Goal: Information Seeking & Learning: Learn about a topic

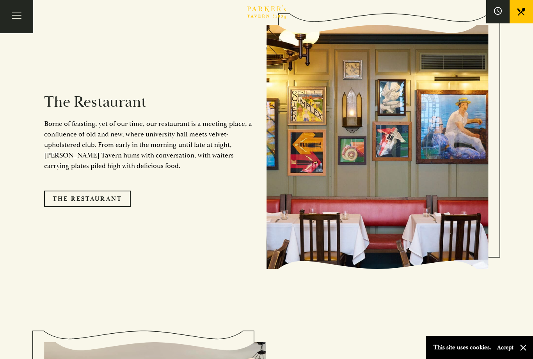
scroll to position [697, 0]
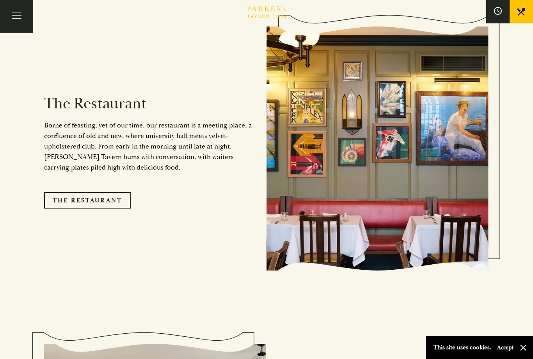
click at [66, 209] on link "The Restaurant" at bounding box center [87, 200] width 87 height 16
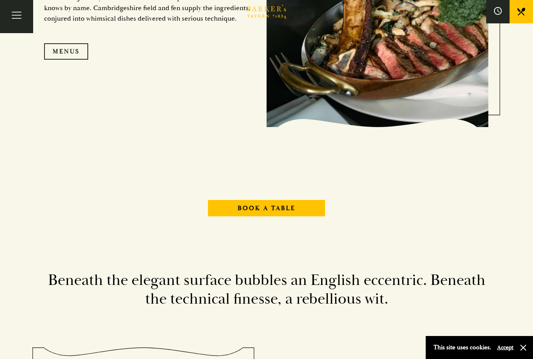
scroll to position [744, 0]
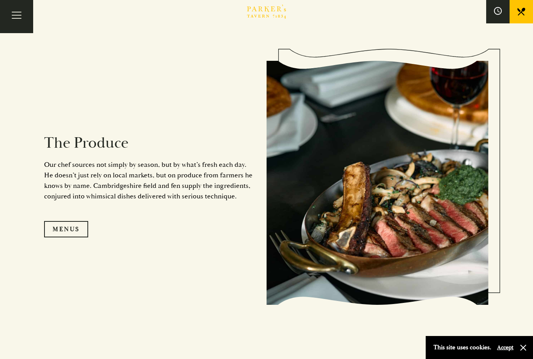
click at [66, 238] on link "Menus" at bounding box center [66, 229] width 44 height 16
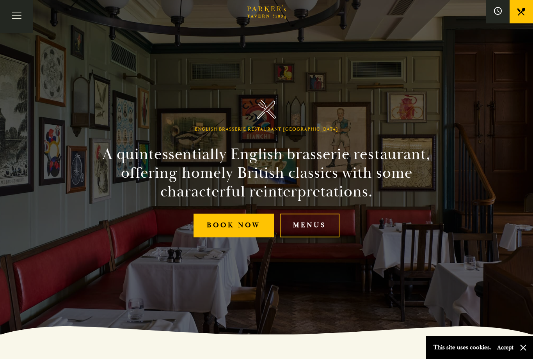
scroll to position [0, 0]
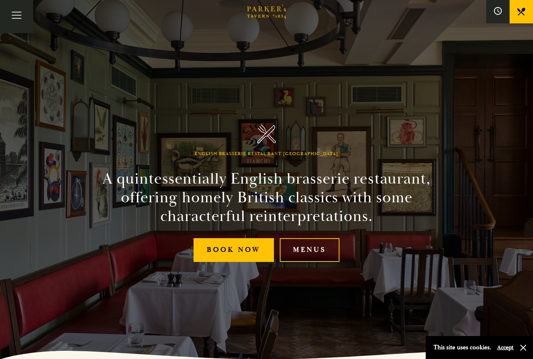
click at [9, 19] on button "Toggle navigation" at bounding box center [16, 16] width 33 height 33
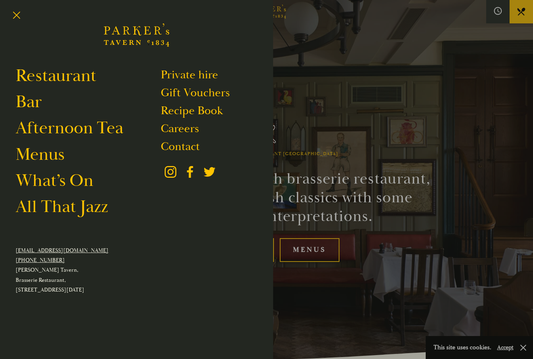
click at [29, 182] on link "What’s On" at bounding box center [55, 181] width 78 height 22
click at [462, 179] on div at bounding box center [266, 179] width 533 height 359
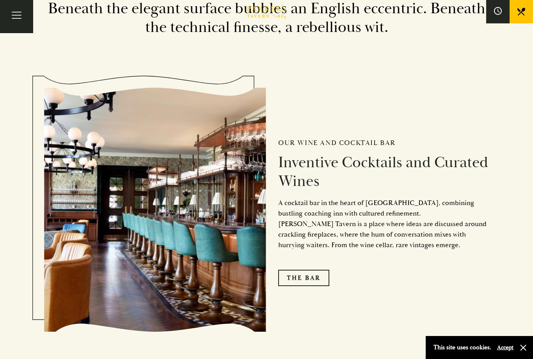
scroll to position [1162, 0]
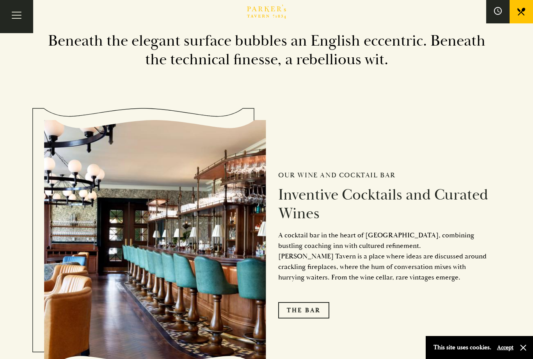
click at [19, 11] on button "Toggle navigation" at bounding box center [16, 16] width 33 height 33
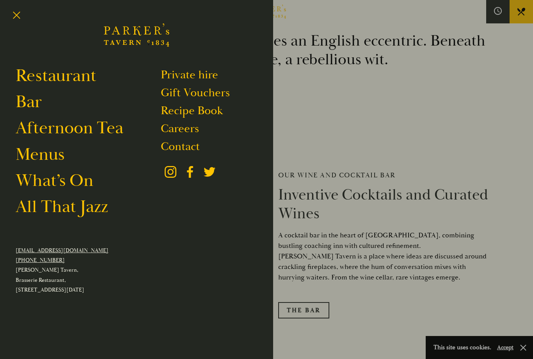
click at [177, 107] on link "Recipe Book" at bounding box center [192, 110] width 62 height 15
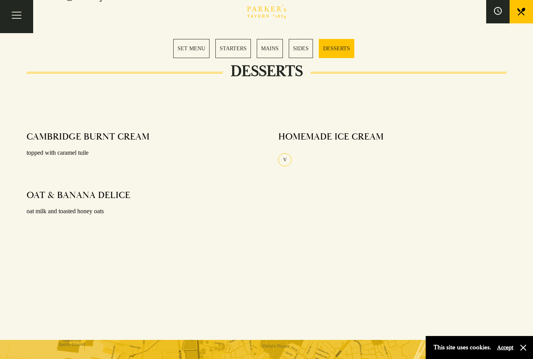
scroll to position [1203, 0]
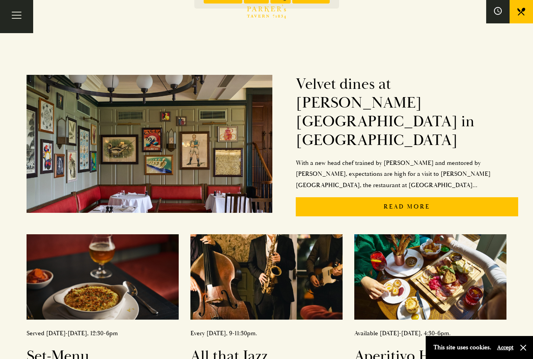
scroll to position [128, 0]
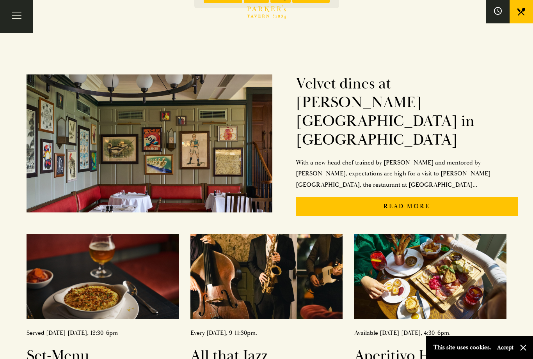
click at [422, 197] on p "Read More" at bounding box center [407, 206] width 222 height 19
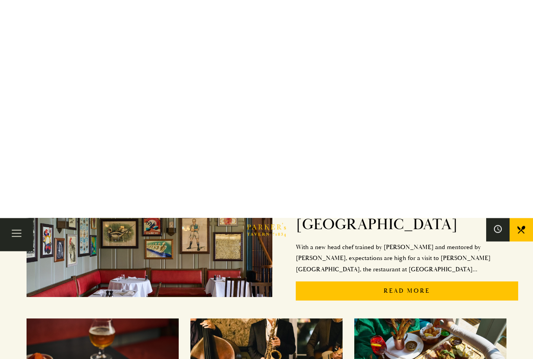
scroll to position [0, 0]
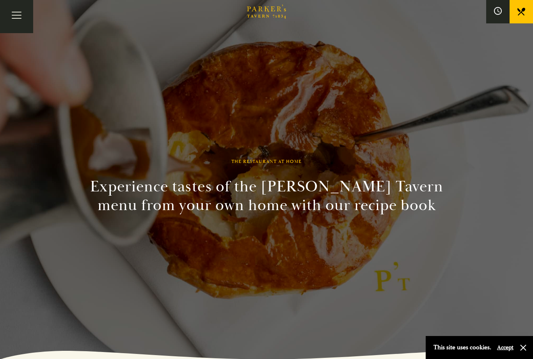
click at [16, 21] on button "Toggle navigation" at bounding box center [16, 16] width 33 height 33
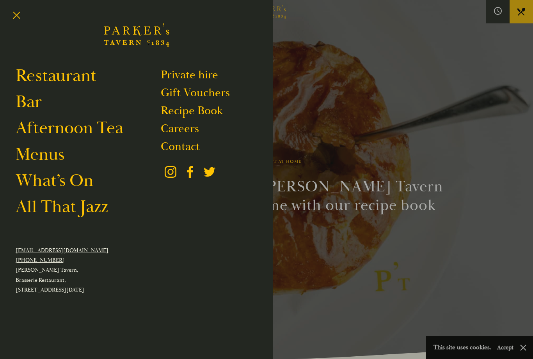
click at [48, 183] on link "What’s On" at bounding box center [55, 181] width 78 height 22
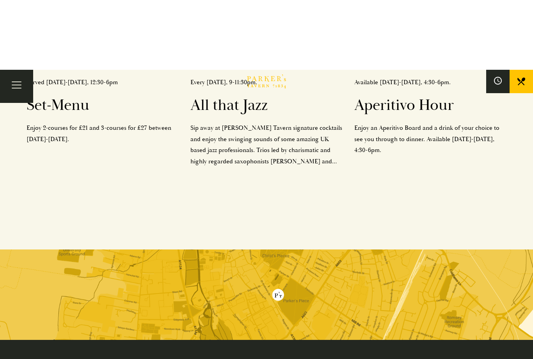
scroll to position [295, 0]
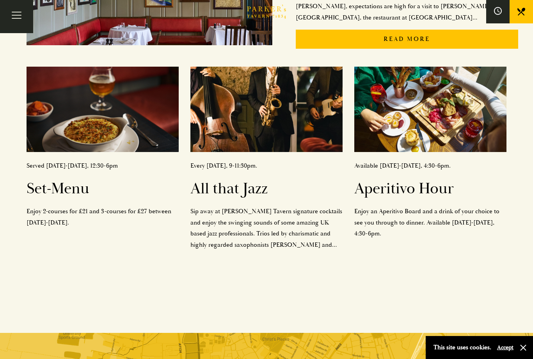
click at [304, 121] on img at bounding box center [266, 109] width 152 height 85
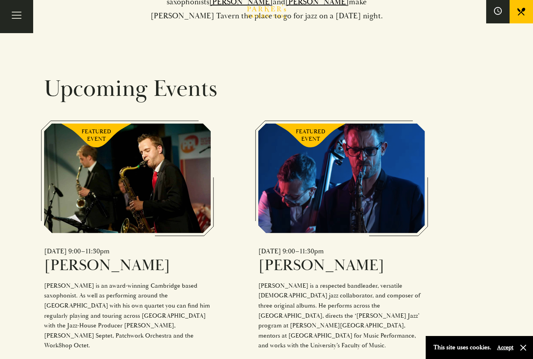
scroll to position [493, 0]
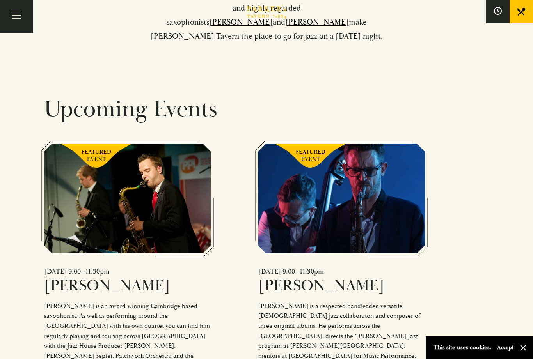
click at [19, 17] on button "Toggle navigation" at bounding box center [16, 16] width 33 height 33
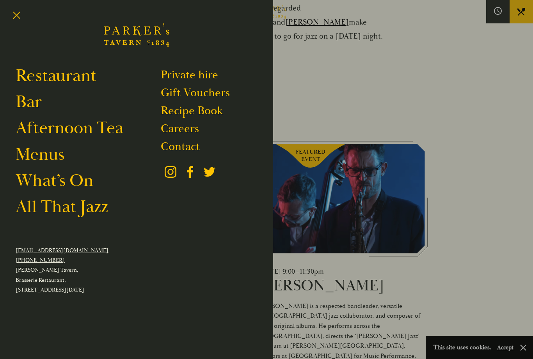
click at [176, 80] on link "Private hire" at bounding box center [189, 75] width 57 height 15
